Goal: Information Seeking & Learning: Learn about a topic

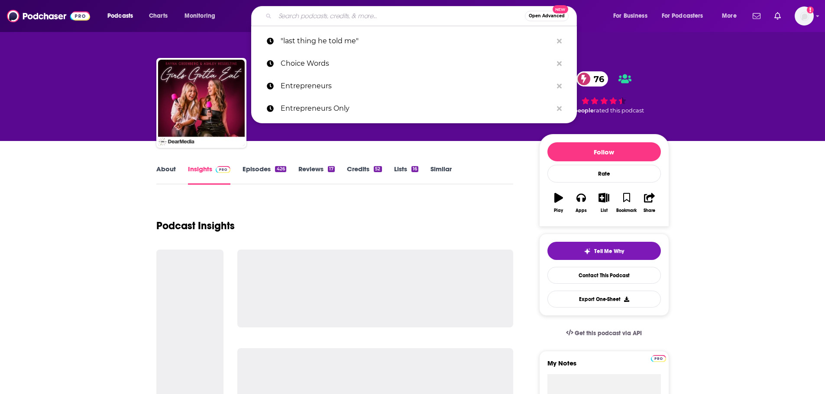
type input "a"
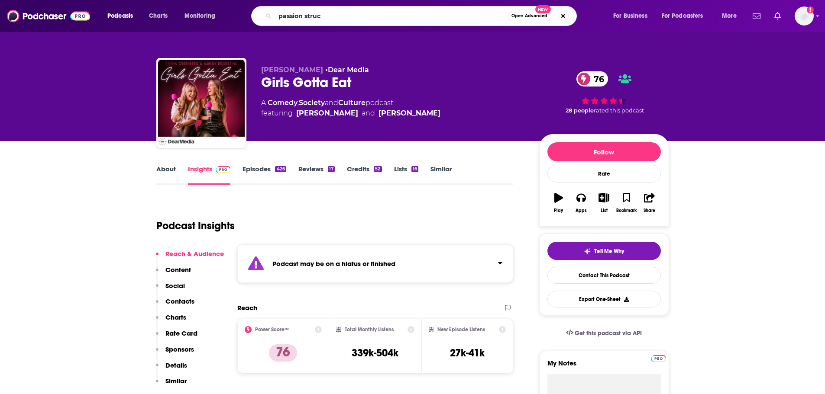
type input "passion struck"
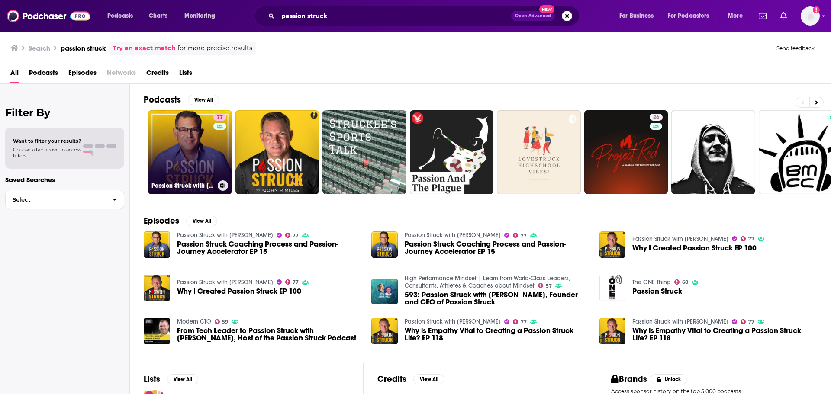
click at [215, 153] on div "77" at bounding box center [220, 147] width 15 height 67
